Goal: Find specific page/section: Find specific page/section

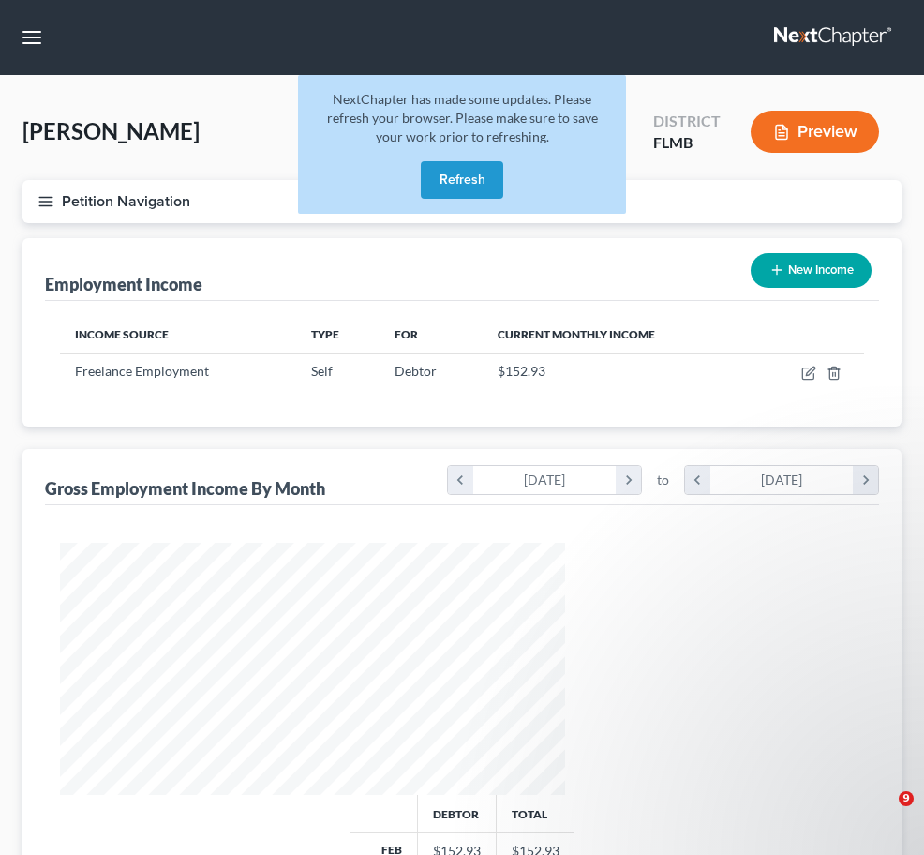
click at [445, 197] on button "Refresh" at bounding box center [462, 179] width 82 height 37
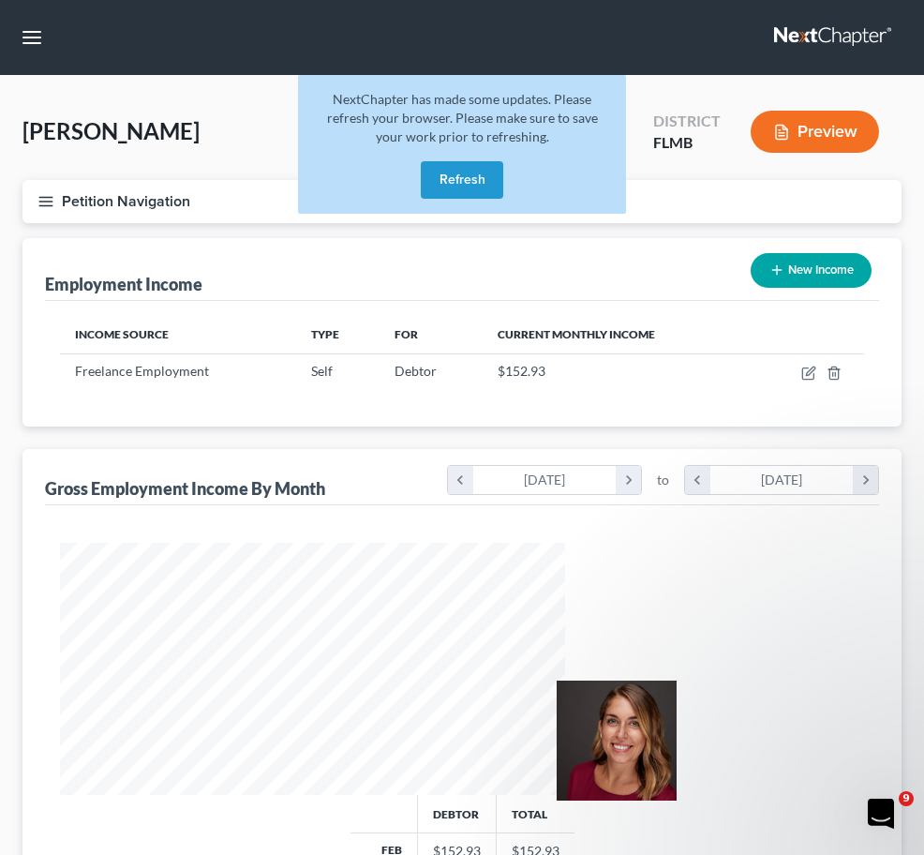
scroll to position [252, 542]
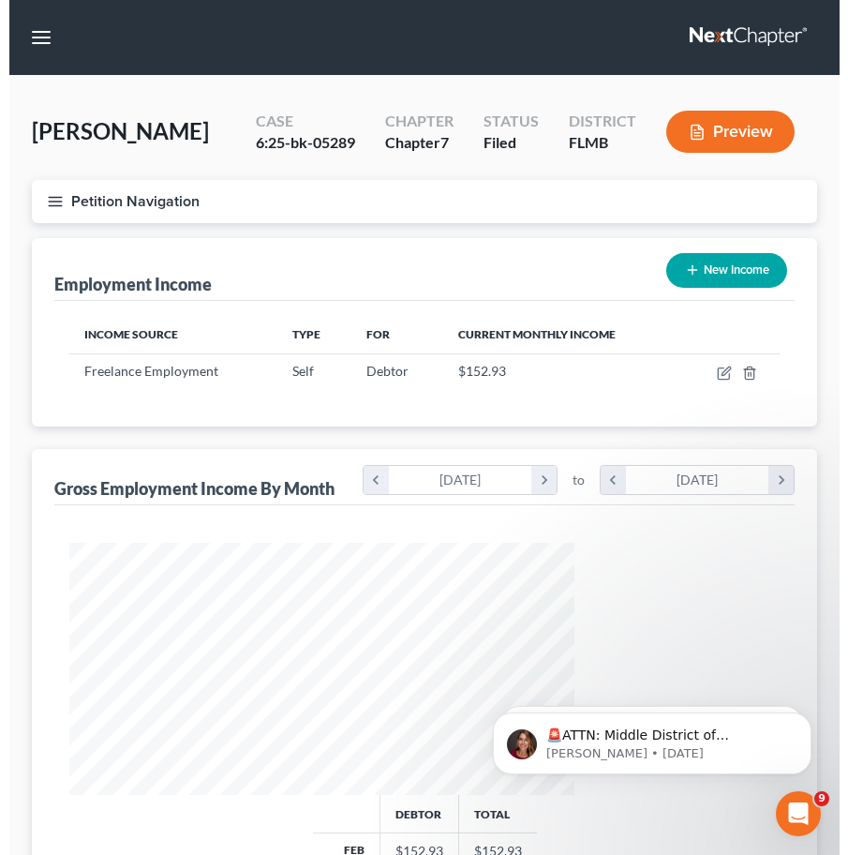
scroll to position [355, 748]
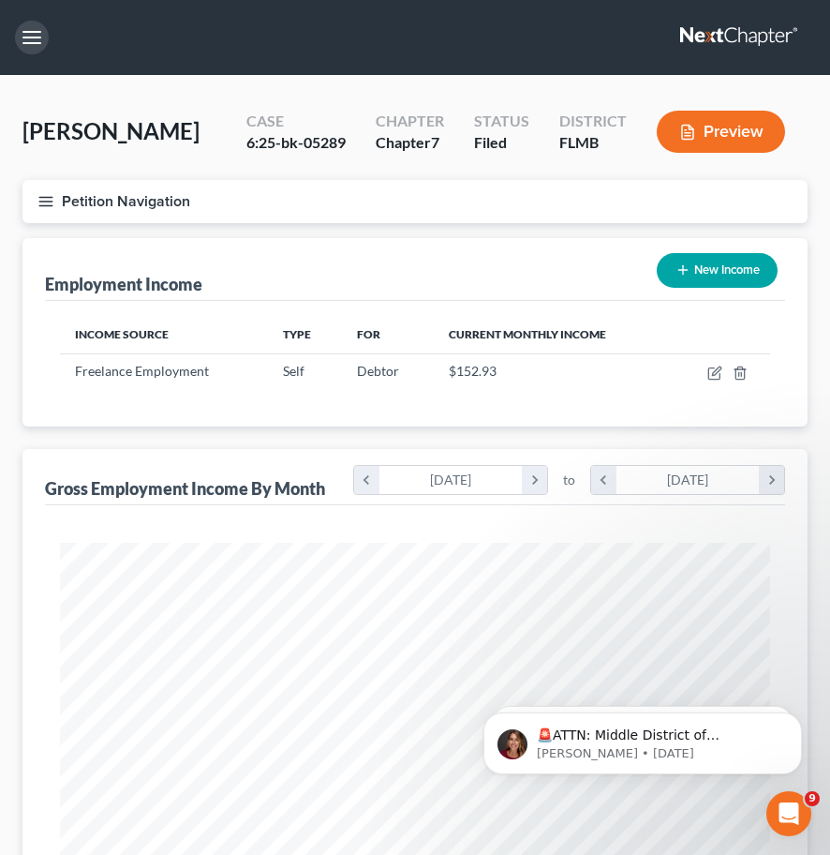
click at [38, 30] on button "button" at bounding box center [32, 38] width 34 height 34
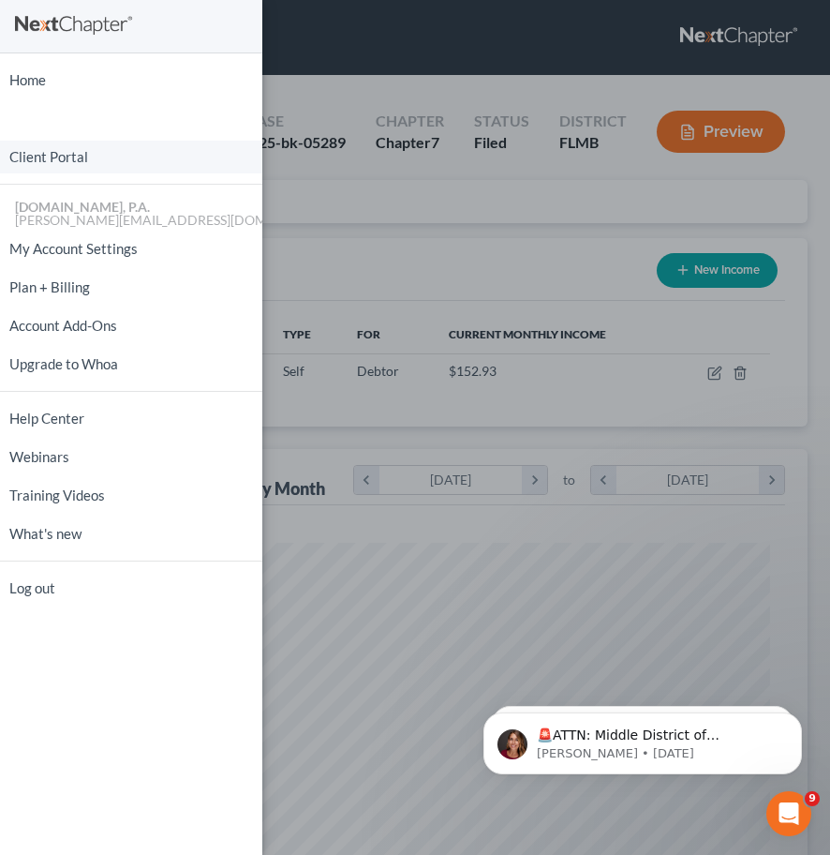
click at [93, 157] on link "Client Portal" at bounding box center [131, 157] width 262 height 33
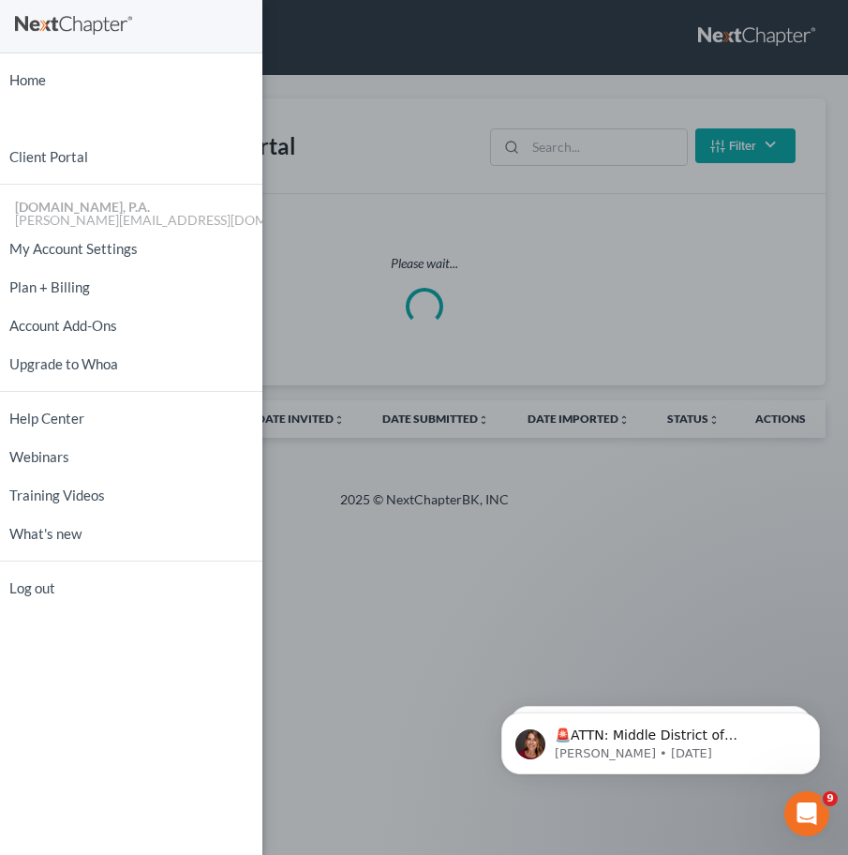
click at [558, 142] on div "Home New Case Client Portal [DOMAIN_NAME], P.A. [PERSON_NAME][EMAIL_ADDRESS][DO…" at bounding box center [424, 427] width 848 height 855
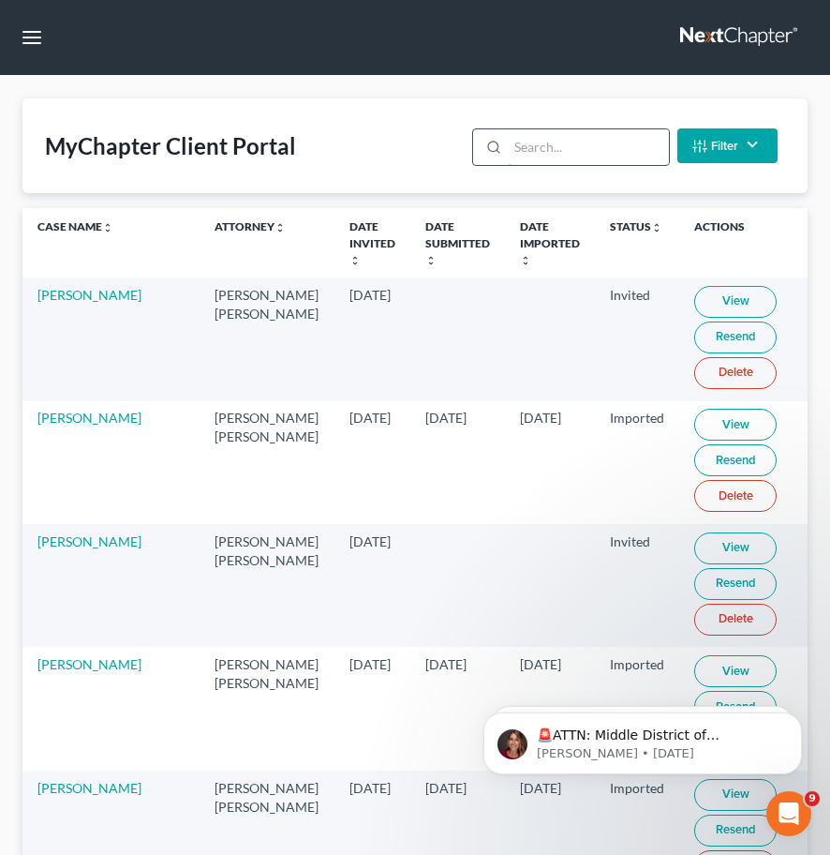
click at [548, 148] on input "search" at bounding box center [588, 147] width 160 height 36
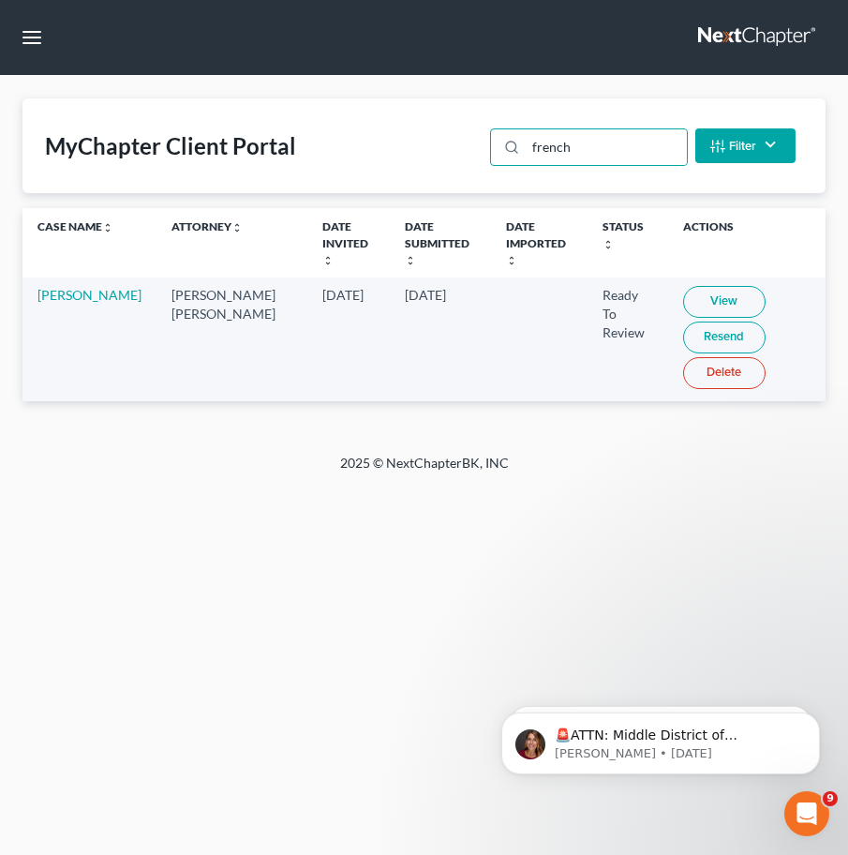
click at [683, 286] on link "View" at bounding box center [724, 302] width 82 height 32
drag, startPoint x: 605, startPoint y: 152, endPoint x: 448, endPoint y: 153, distance: 156.5
click at [446, 153] on div "MyChapter Client Portal french Filter Status Filter... Invited In Progress Read…" at bounding box center [423, 145] width 803 height 95
click at [683, 286] on link "View" at bounding box center [724, 302] width 82 height 32
drag, startPoint x: 623, startPoint y: 140, endPoint x: 242, endPoint y: 142, distance: 381.5
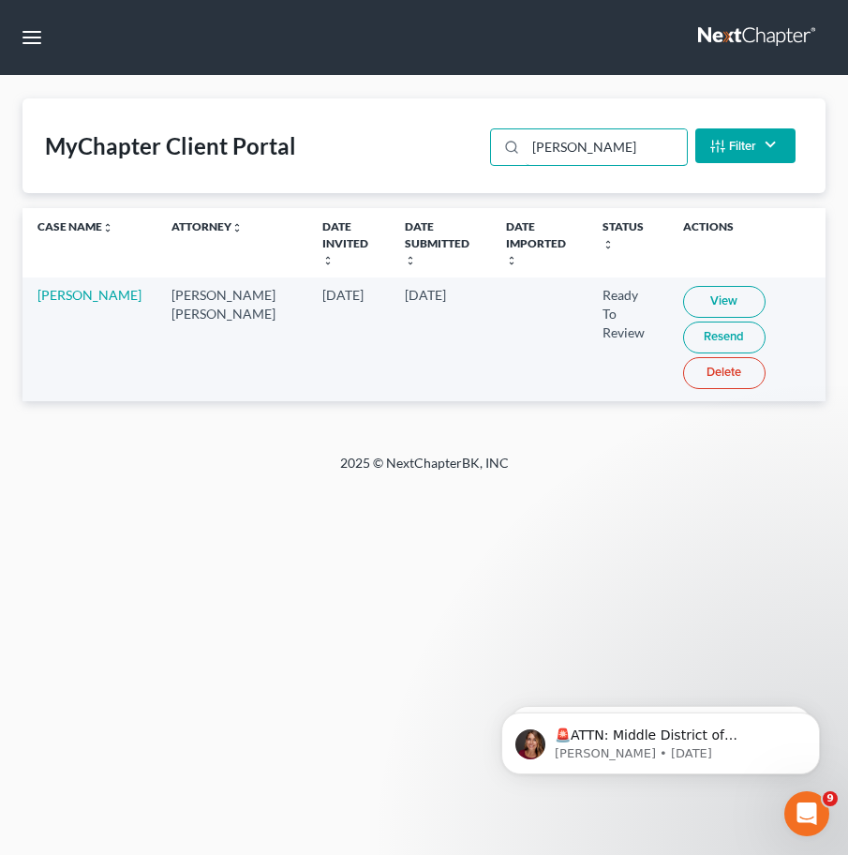
click at [356, 142] on div "MyChapter Client Portal [PERSON_NAME] Filter Status Filter... Invited In Progre…" at bounding box center [423, 145] width 803 height 95
type input "[GEOGRAPHIC_DATA]"
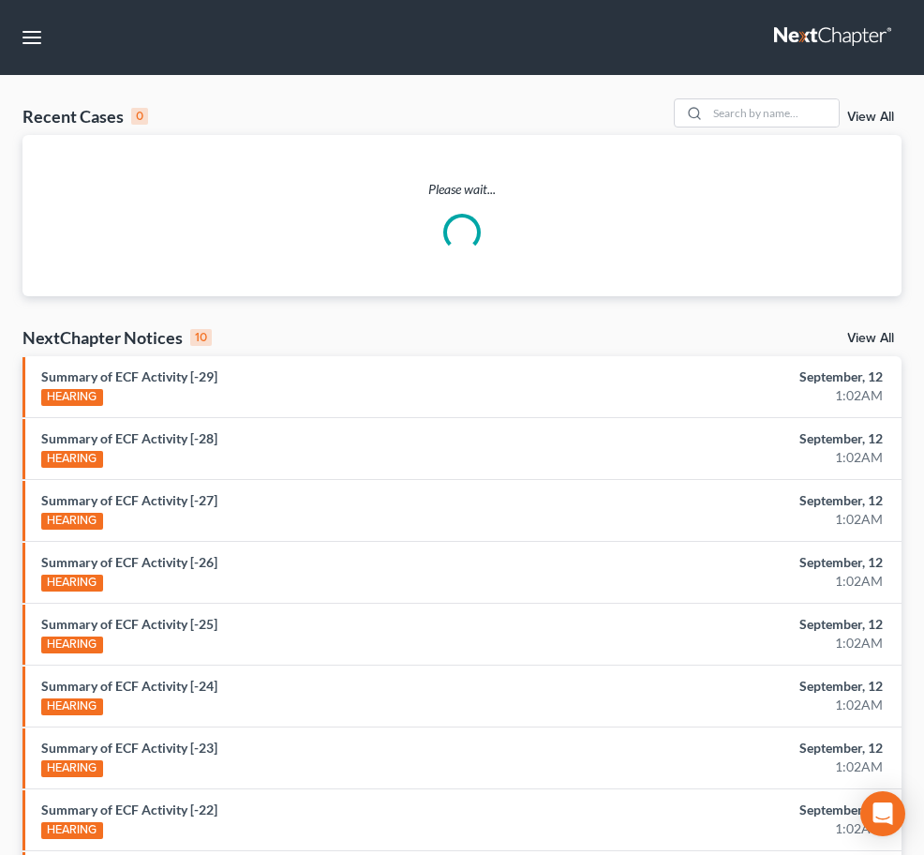
click at [0, 0] on input "search" at bounding box center [0, 0] width 0 height 0
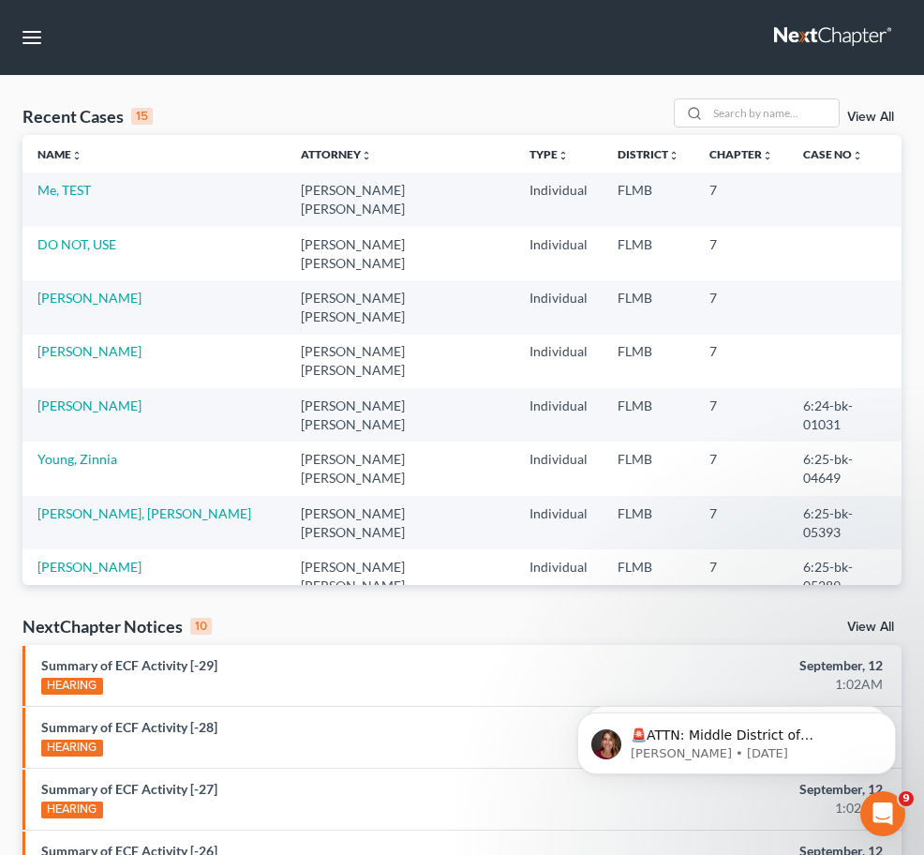
type input "wood"
drag, startPoint x: 339, startPoint y: 124, endPoint x: 357, endPoint y: 141, distance: 24.5
click at [708, 127] on input "search" at bounding box center [773, 112] width 131 height 27
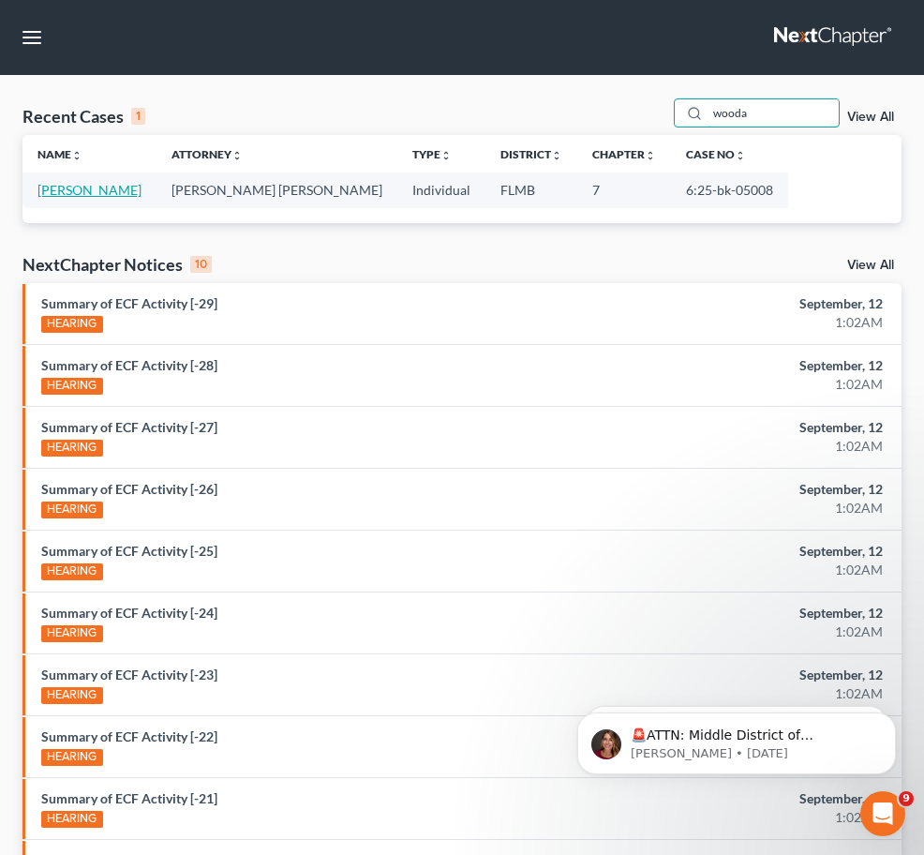
type input "wooda"
click at [67, 198] on link "Woodard, Rachel" at bounding box center [89, 190] width 104 height 16
select select "2"
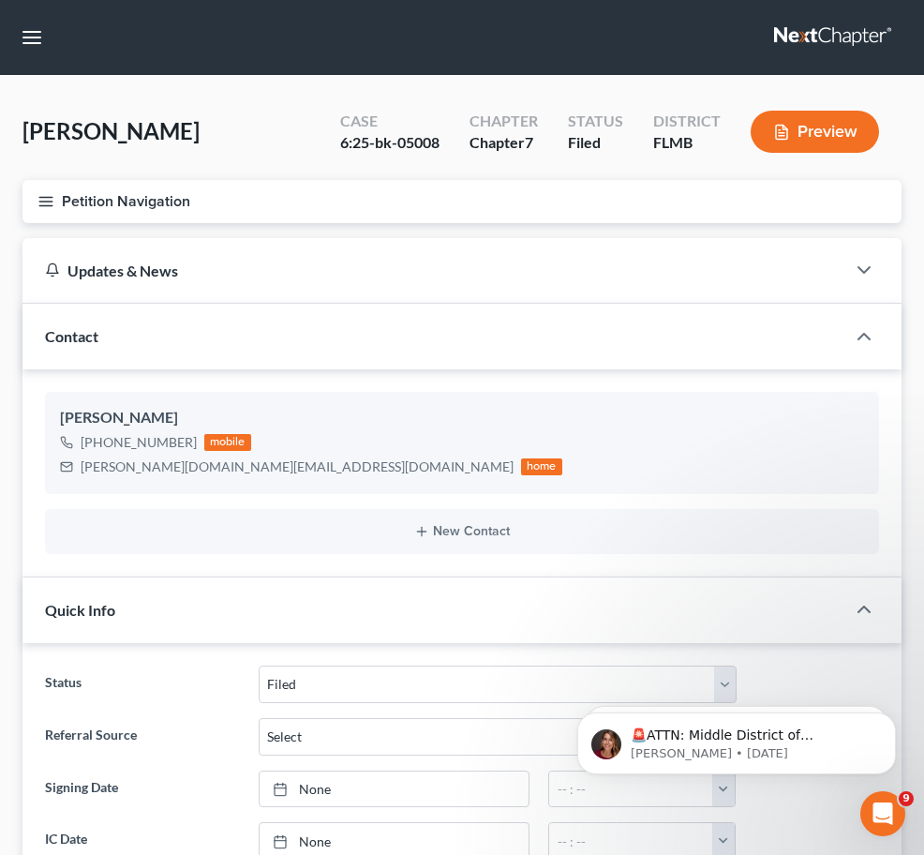
scroll to position [351, 0]
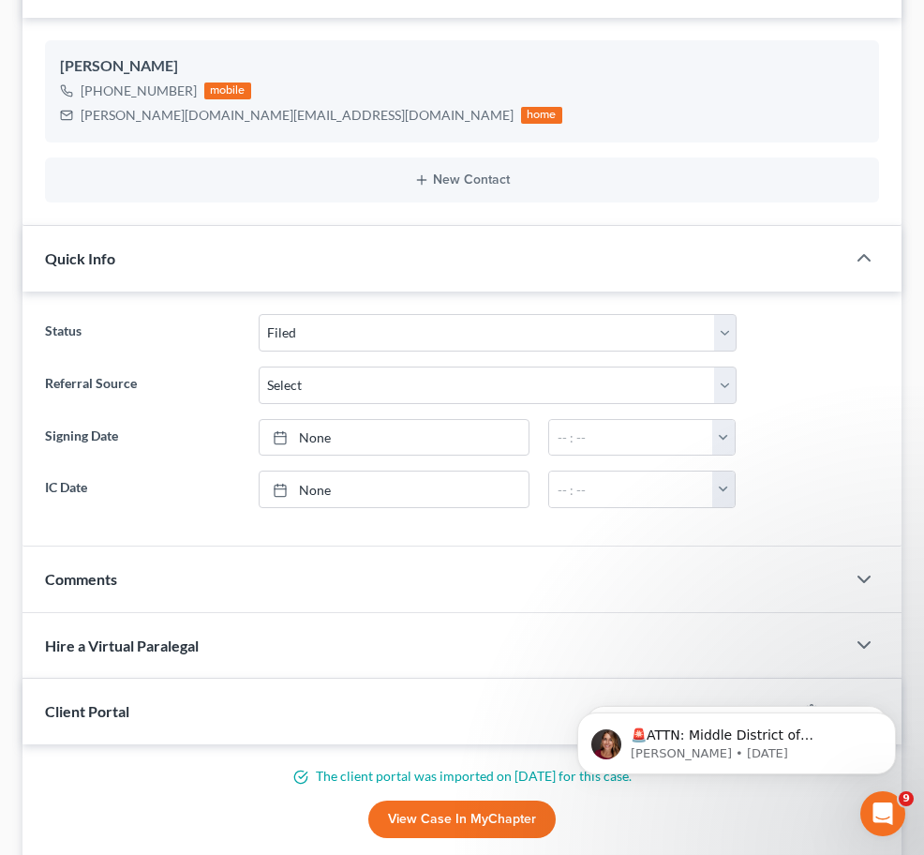
click at [0, 0] on span "Income" at bounding box center [0, 0] width 0 height 0
click at [0, 0] on span "Employment Income" at bounding box center [0, 0] width 0 height 0
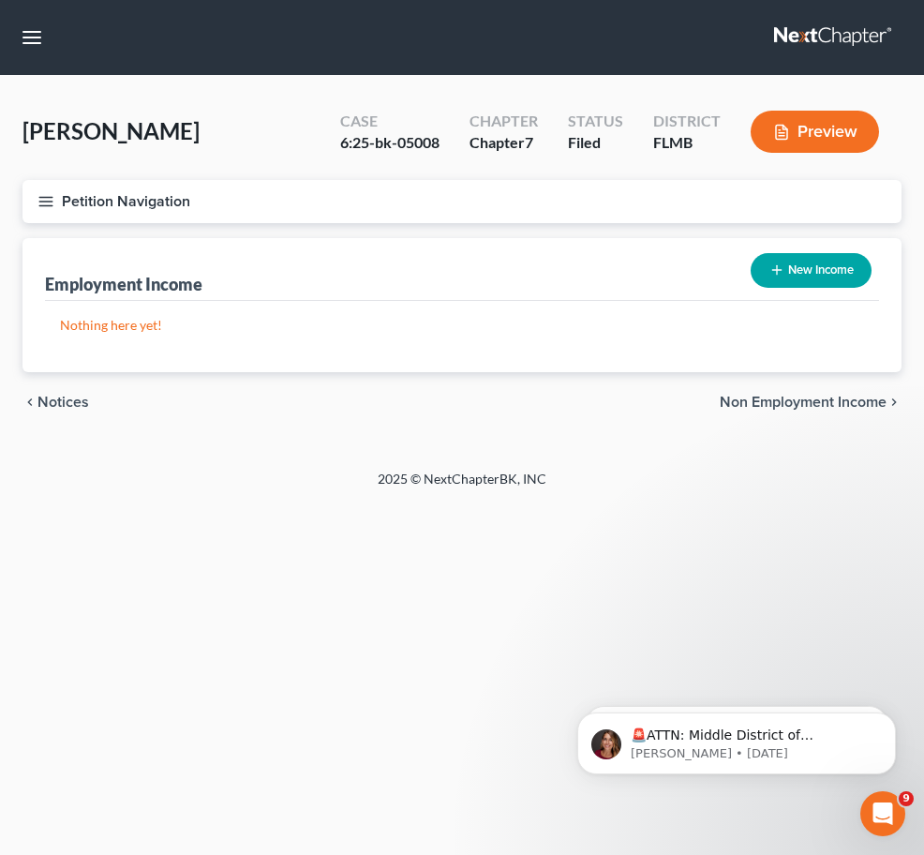
click at [0, 0] on span "Gross Yearly Income" at bounding box center [0, 0] width 0 height 0
